Goal: Transaction & Acquisition: Subscribe to service/newsletter

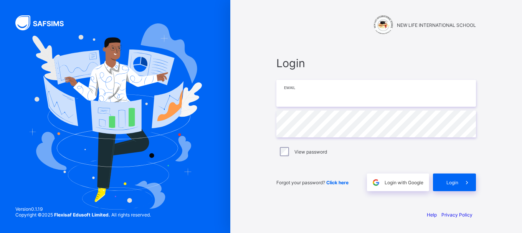
type input "**********"
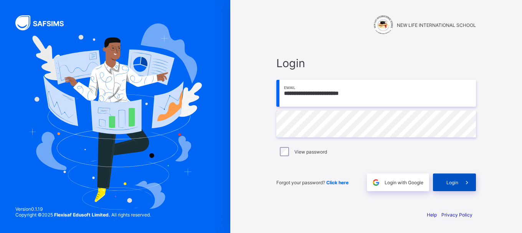
click at [457, 177] on div "Login" at bounding box center [454, 183] width 43 height 18
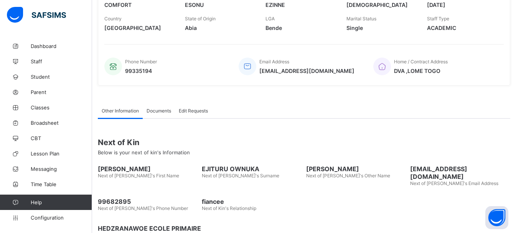
scroll to position [189, 0]
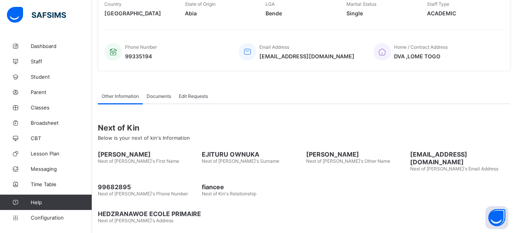
click at [455, 154] on span "leaonardmanou123@gmail.com" at bounding box center [460, 158] width 100 height 15
click at [335, 154] on span "CHINEDUM KALU" at bounding box center [356, 155] width 100 height 8
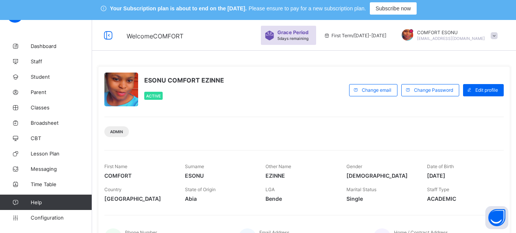
scroll to position [0, 0]
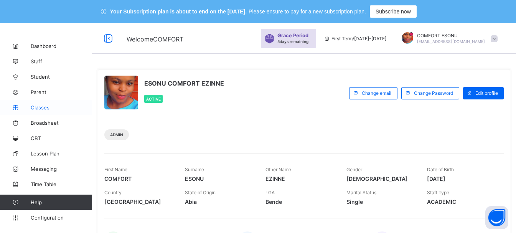
click at [31, 107] on span "Classes" at bounding box center [61, 107] width 61 height 6
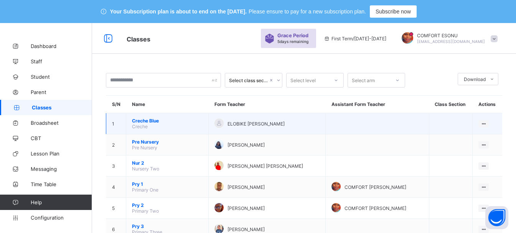
click at [141, 122] on span "Creche Blue" at bounding box center [167, 121] width 71 height 6
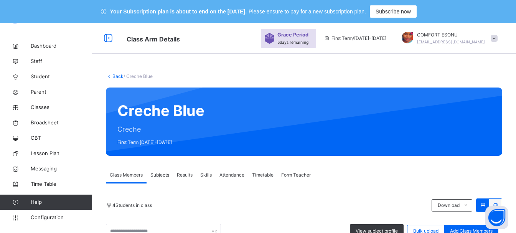
scroll to position [187, 0]
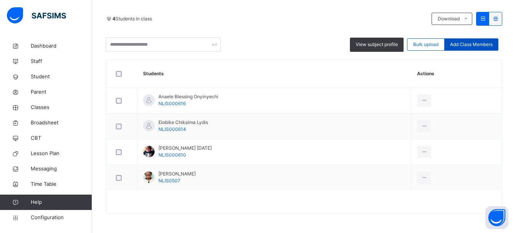
click at [462, 42] on span "Add Class Members" at bounding box center [471, 44] width 43 height 7
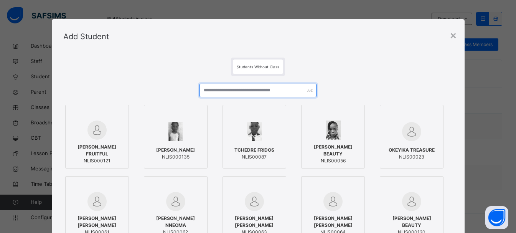
click at [227, 91] on input "text" at bounding box center [258, 90] width 117 height 13
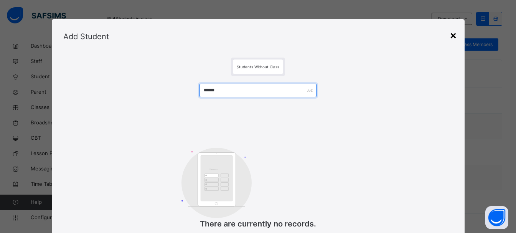
type input "******"
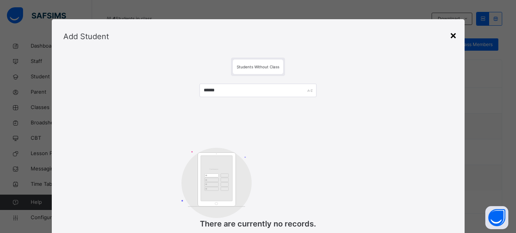
click at [454, 34] on div "×" at bounding box center [453, 35] width 7 height 16
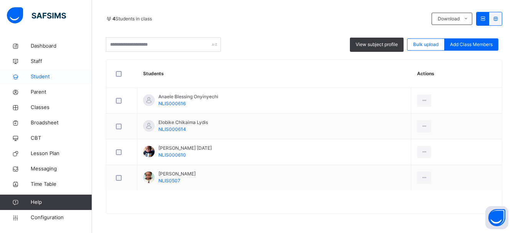
click at [48, 74] on span "Student" at bounding box center [61, 77] width 61 height 8
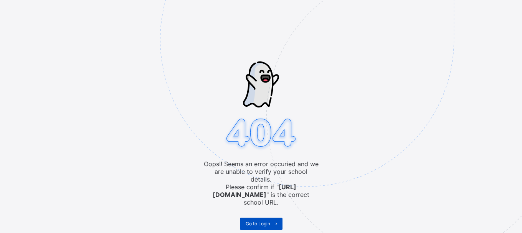
click at [259, 221] on span "Go to Login" at bounding box center [258, 224] width 25 height 6
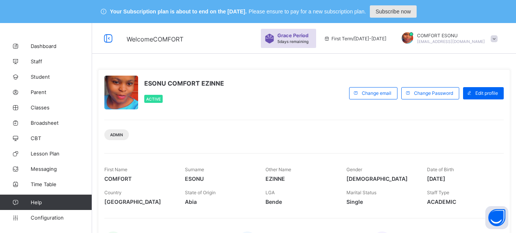
click at [405, 10] on span "Subscribe now" at bounding box center [393, 11] width 35 height 6
